Goal: Task Accomplishment & Management: Complete application form

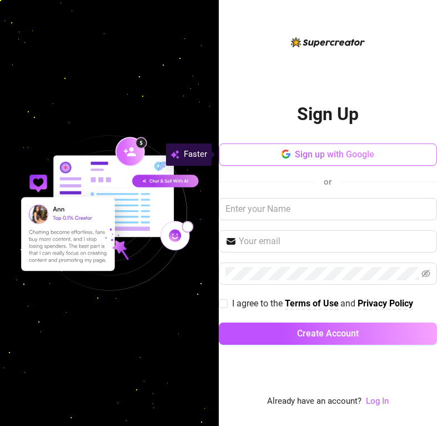
click at [296, 158] on span "Sign up with Google" at bounding box center [334, 154] width 79 height 11
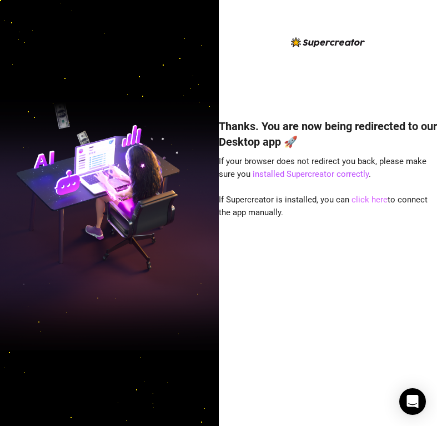
click at [375, 201] on link "click here" at bounding box center [370, 200] width 36 height 10
